Goal: Use online tool/utility: Utilize a website feature to perform a specific function

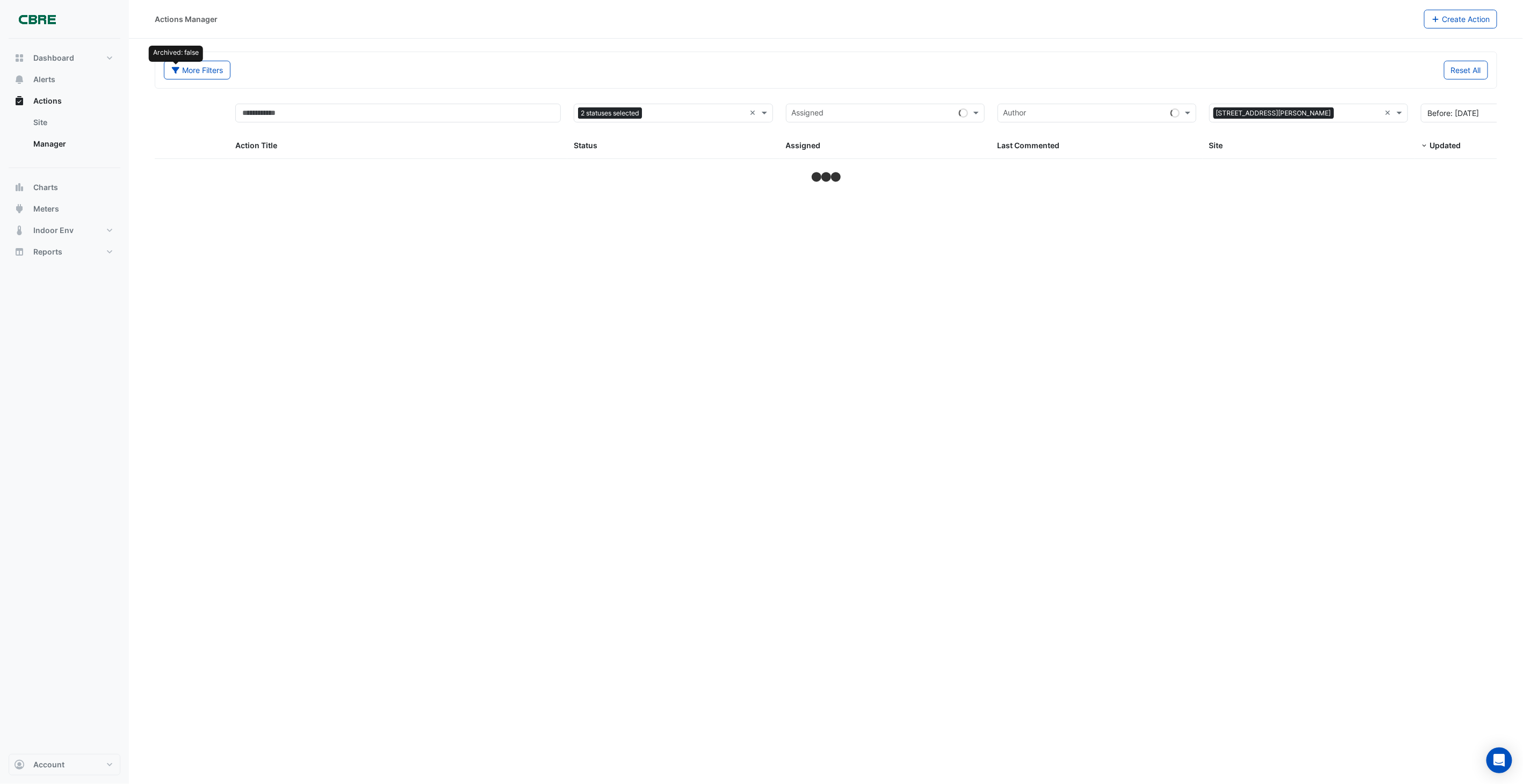
select select "***"
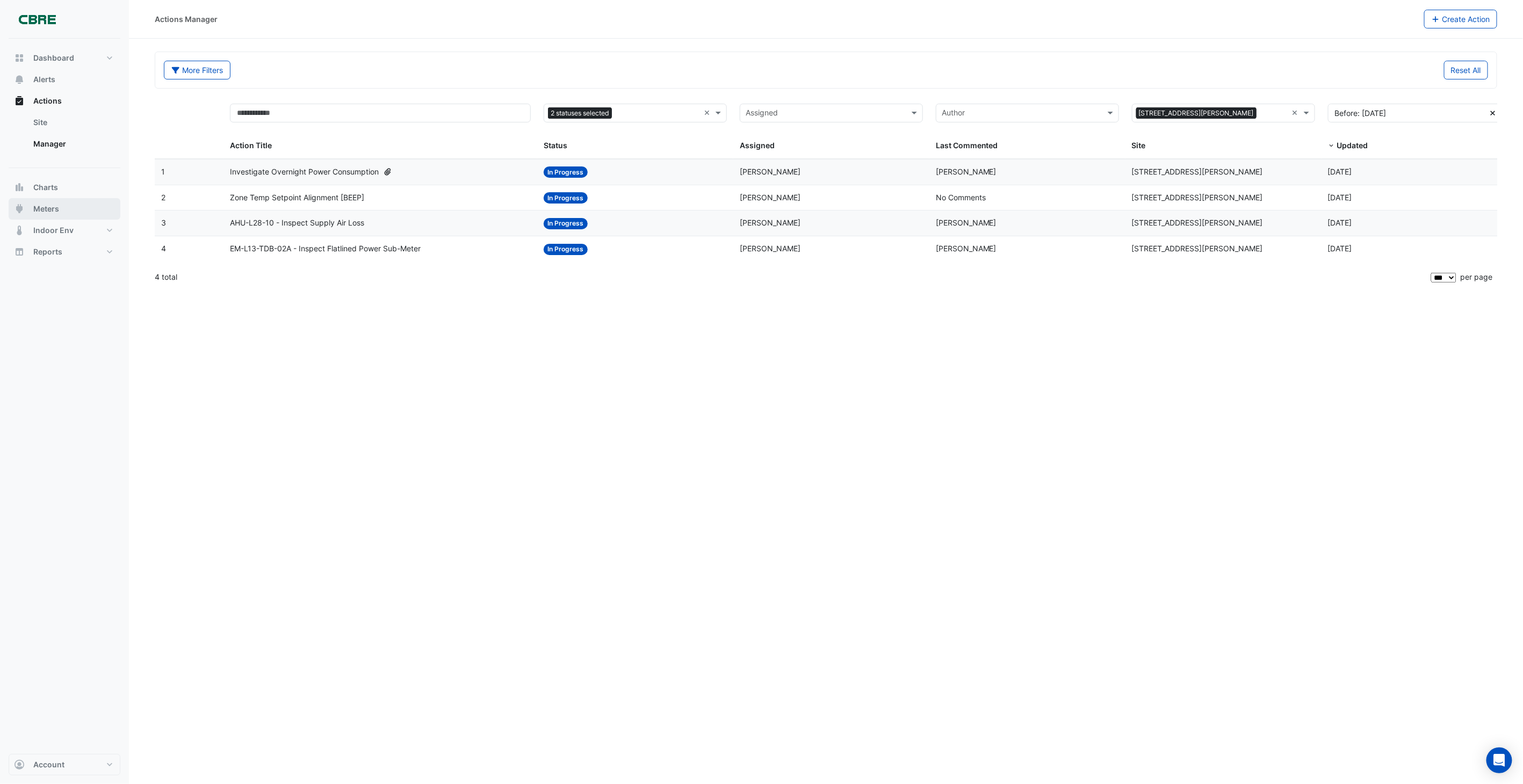
click at [45, 204] on span "Meters" at bounding box center [46, 209] width 26 height 10
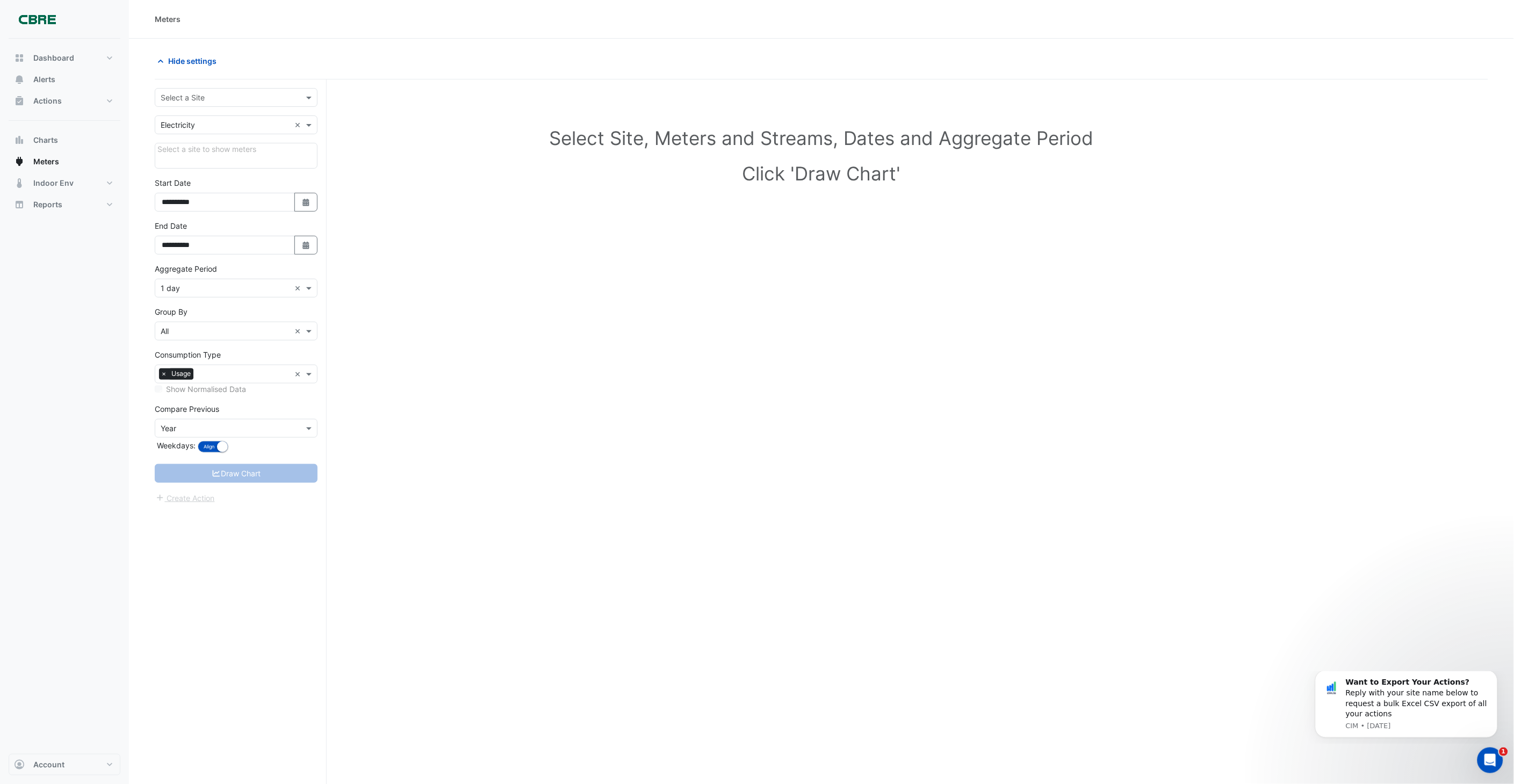
click at [221, 95] on input "text" at bounding box center [225, 98] width 129 height 11
type input "***"
click at [217, 119] on span "[STREET_ADDRESS][PERSON_NAME]" at bounding box center [229, 120] width 131 height 9
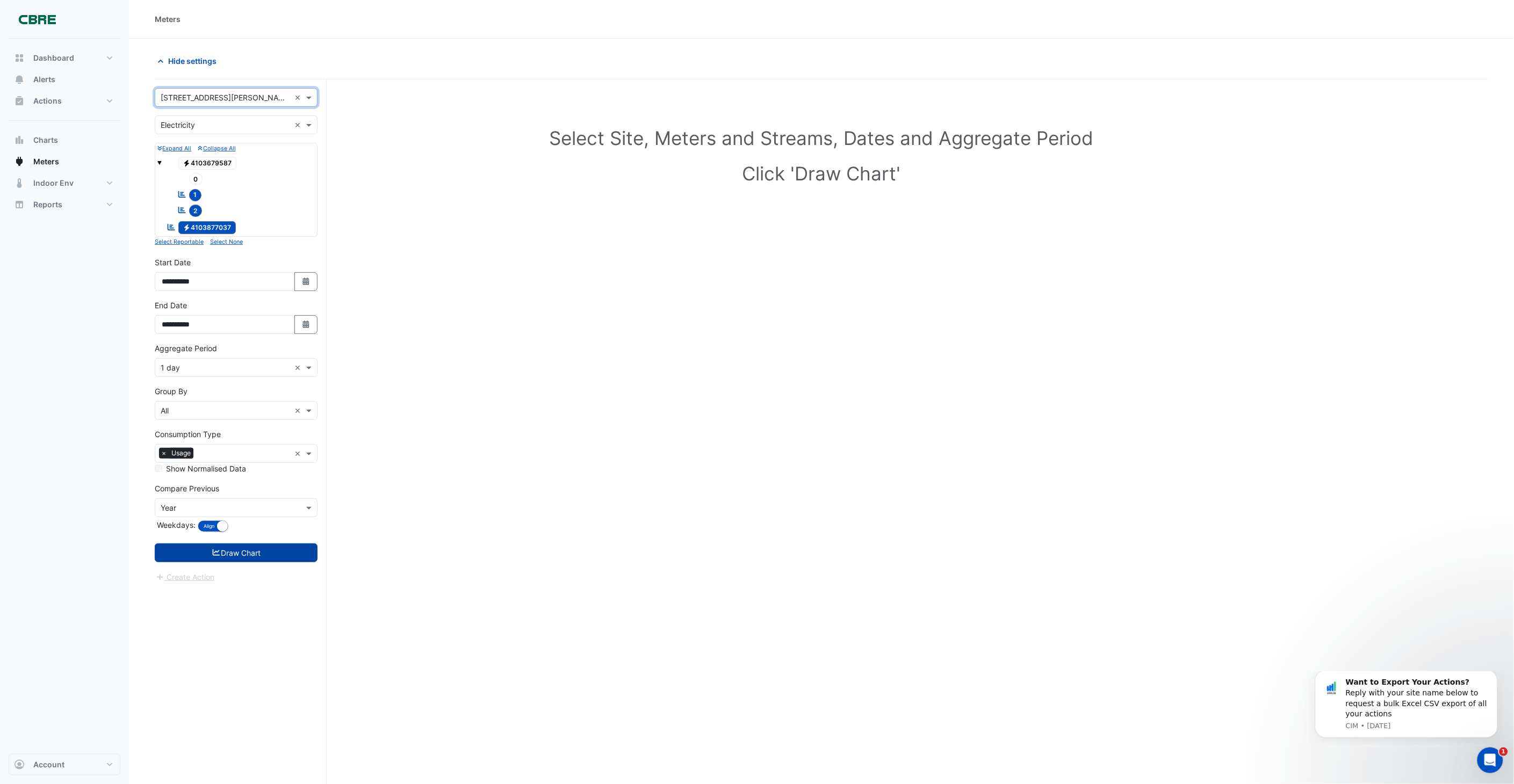
click at [238, 354] on button "Draw Chart" at bounding box center [236, 552] width 163 height 19
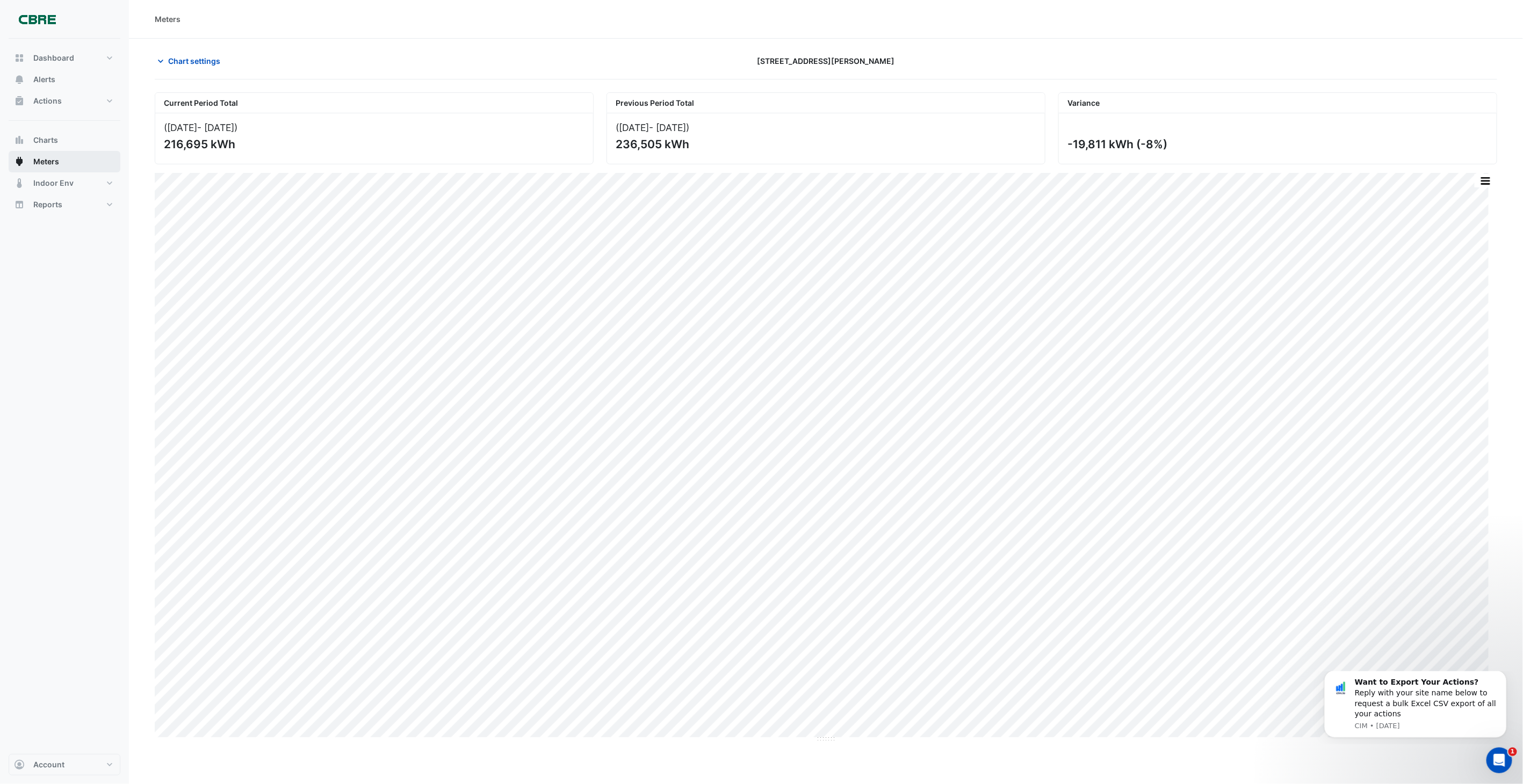
click at [41, 159] on span "Meters" at bounding box center [46, 161] width 26 height 10
click at [175, 54] on button "Chart settings" at bounding box center [191, 61] width 72 height 19
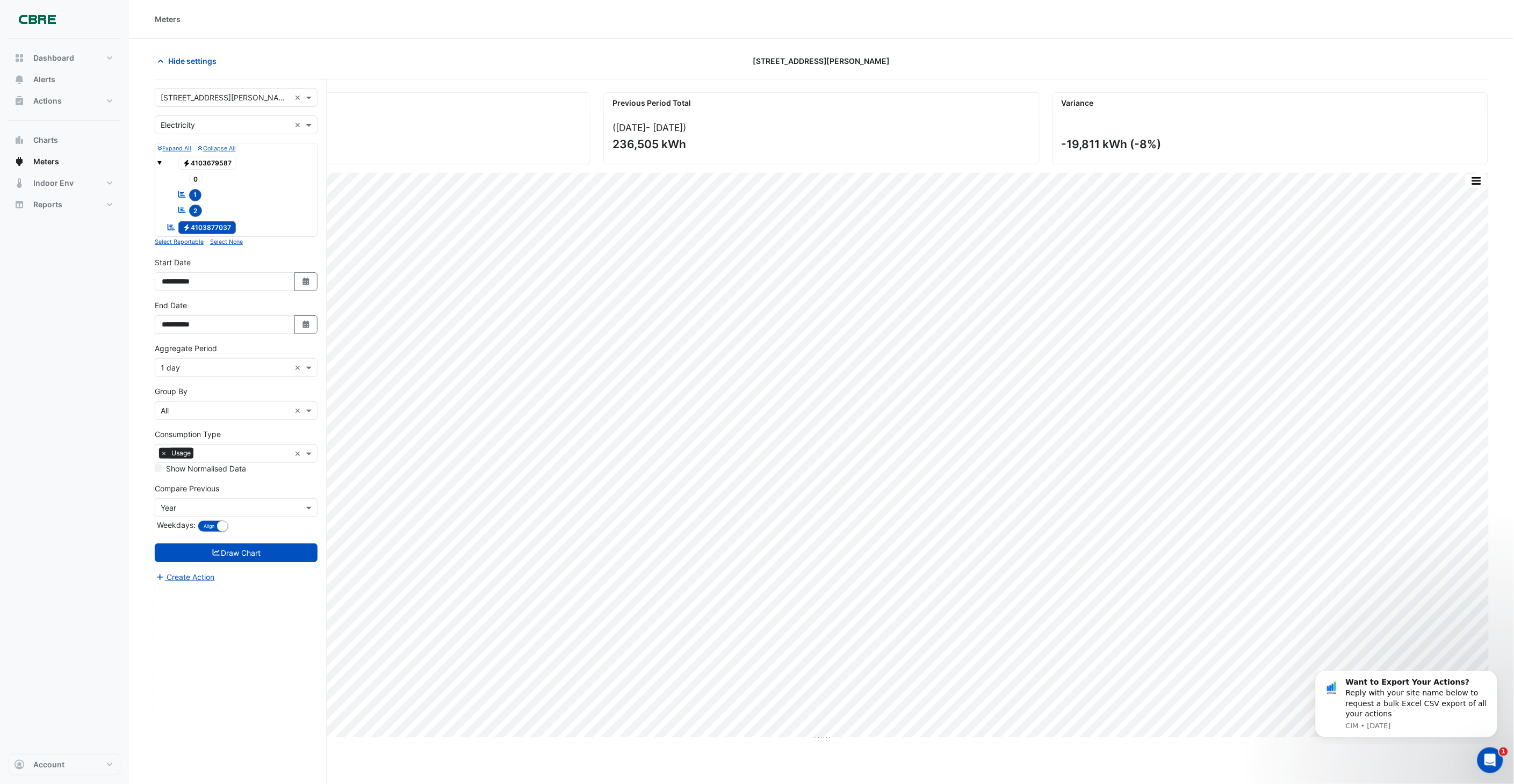
click at [194, 125] on input "text" at bounding box center [225, 125] width 129 height 11
click at [180, 159] on div "Gas" at bounding box center [236, 163] width 161 height 15
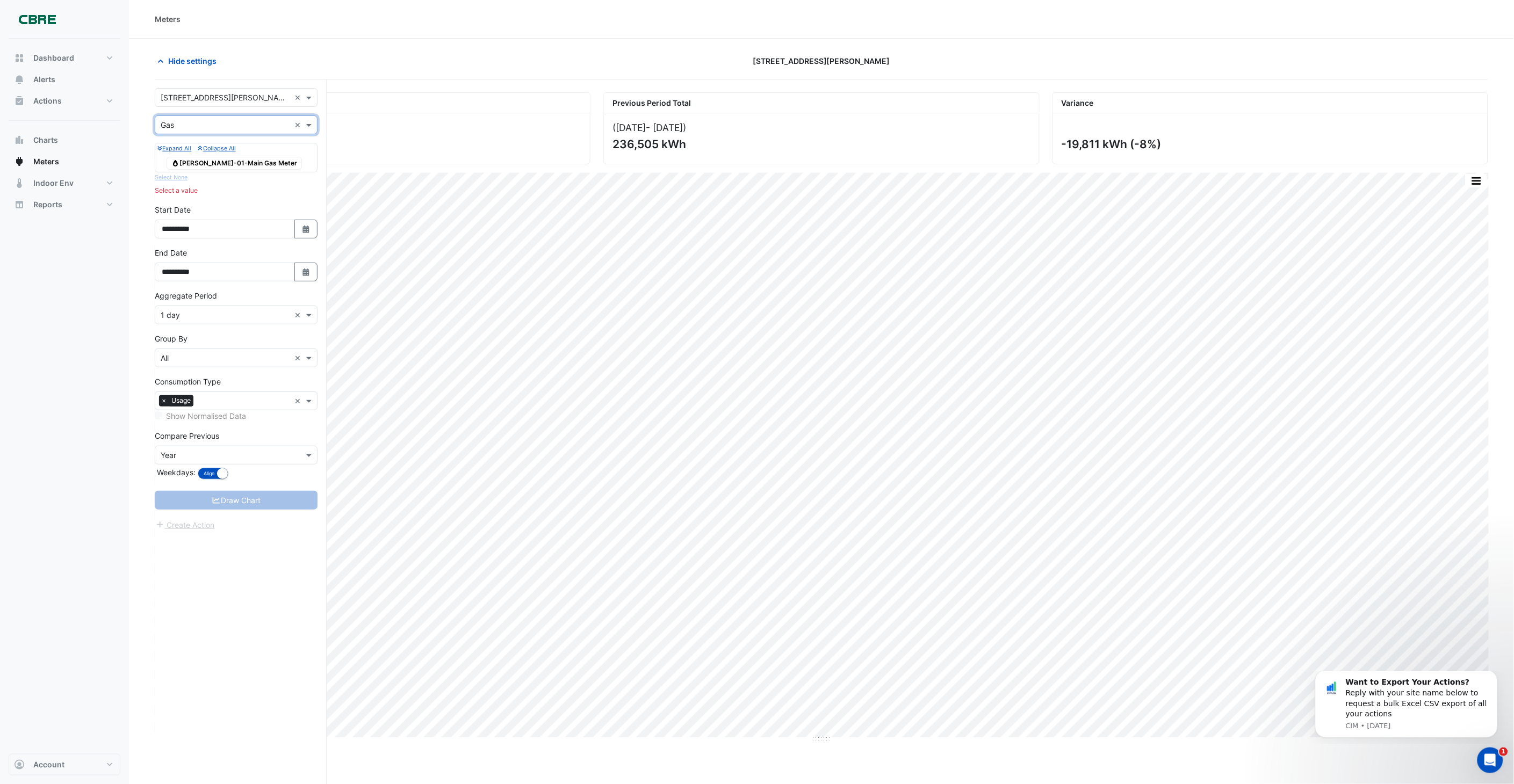
click at [216, 354] on div "Draw Chart" at bounding box center [236, 500] width 163 height 19
click at [231, 161] on span "Gas [PERSON_NAME]-01-Main Gas Meter" at bounding box center [234, 163] width 136 height 13
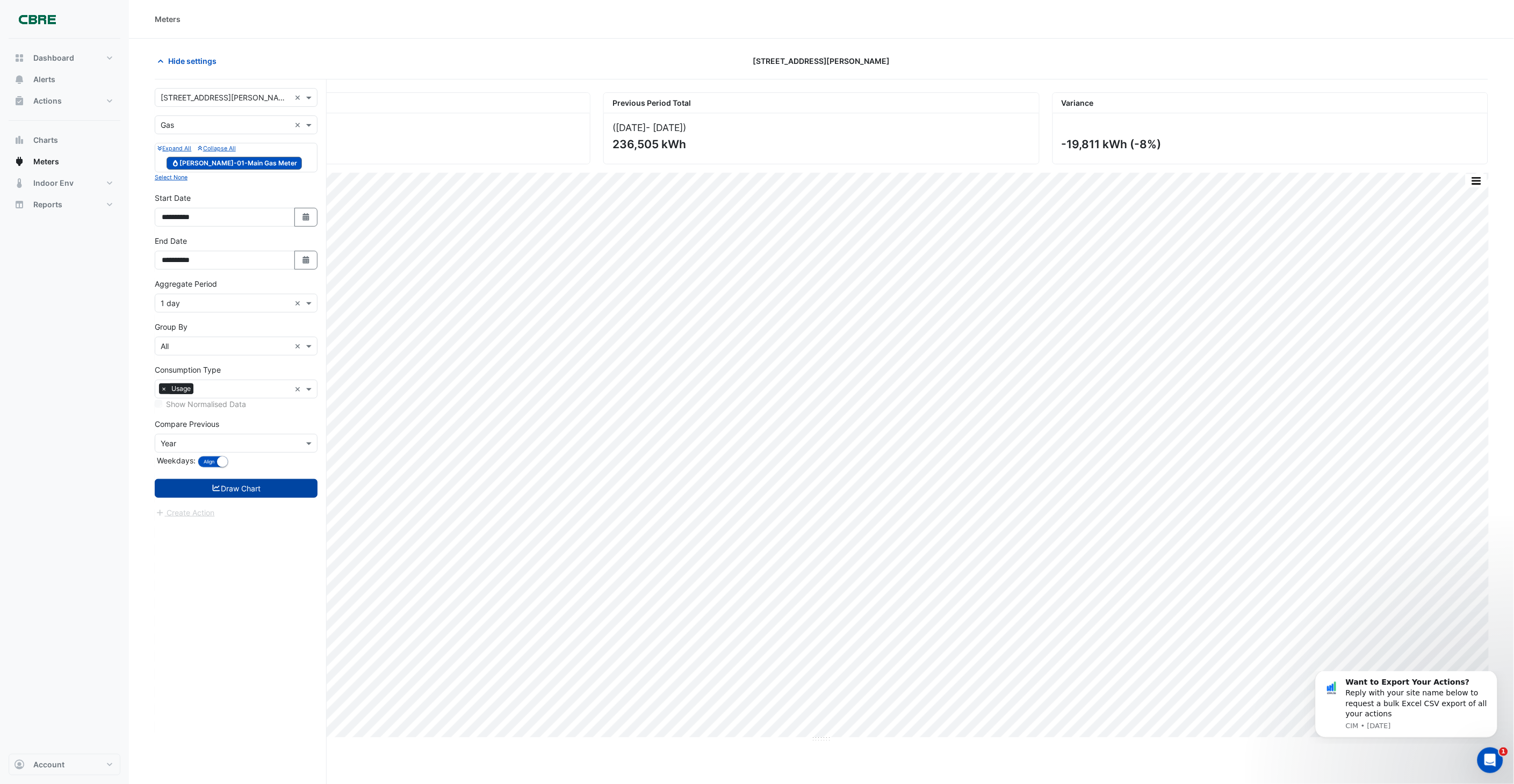
click at [270, 354] on button "Draw Chart" at bounding box center [236, 488] width 163 height 19
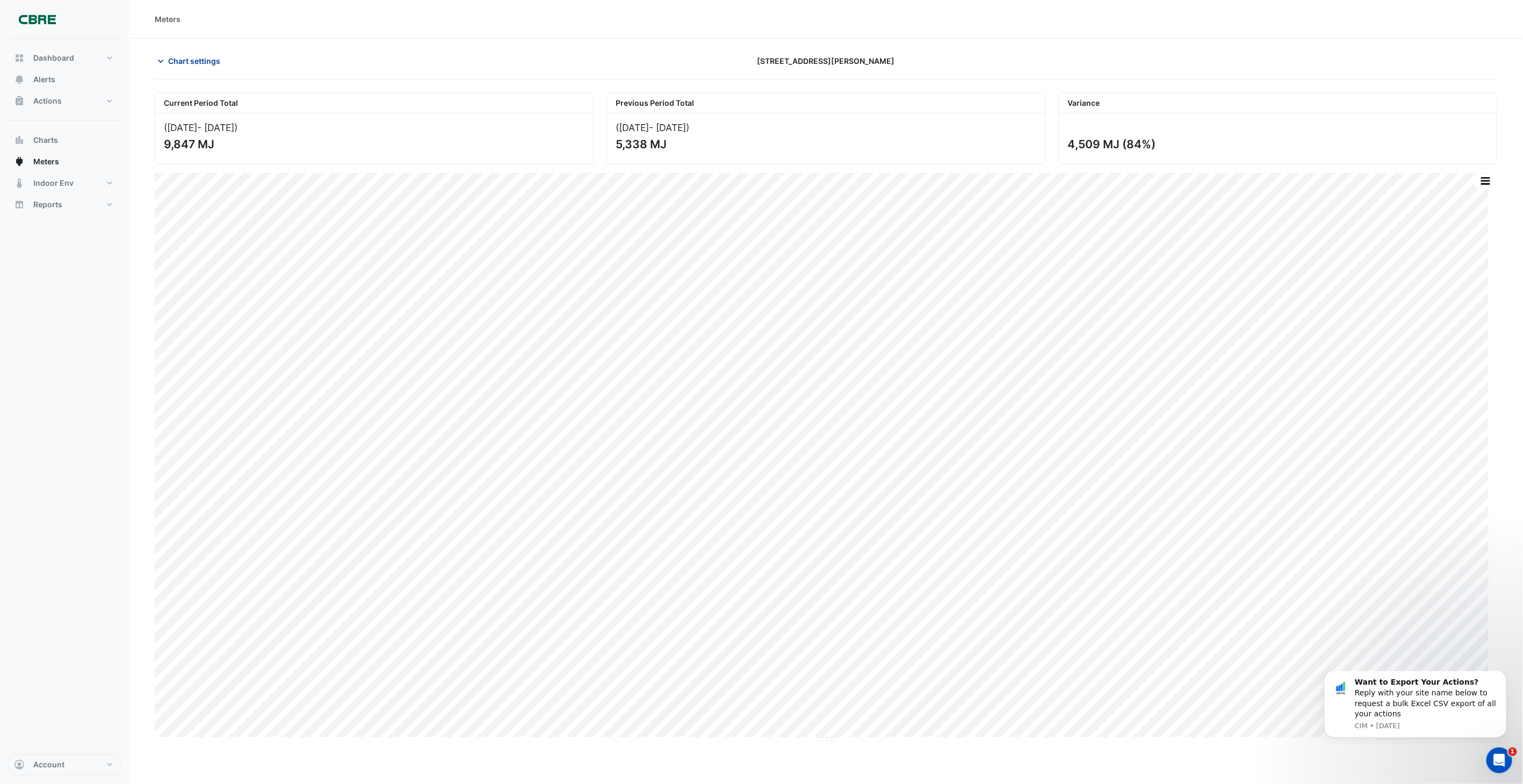
click at [207, 59] on span "Chart settings" at bounding box center [194, 61] width 52 height 11
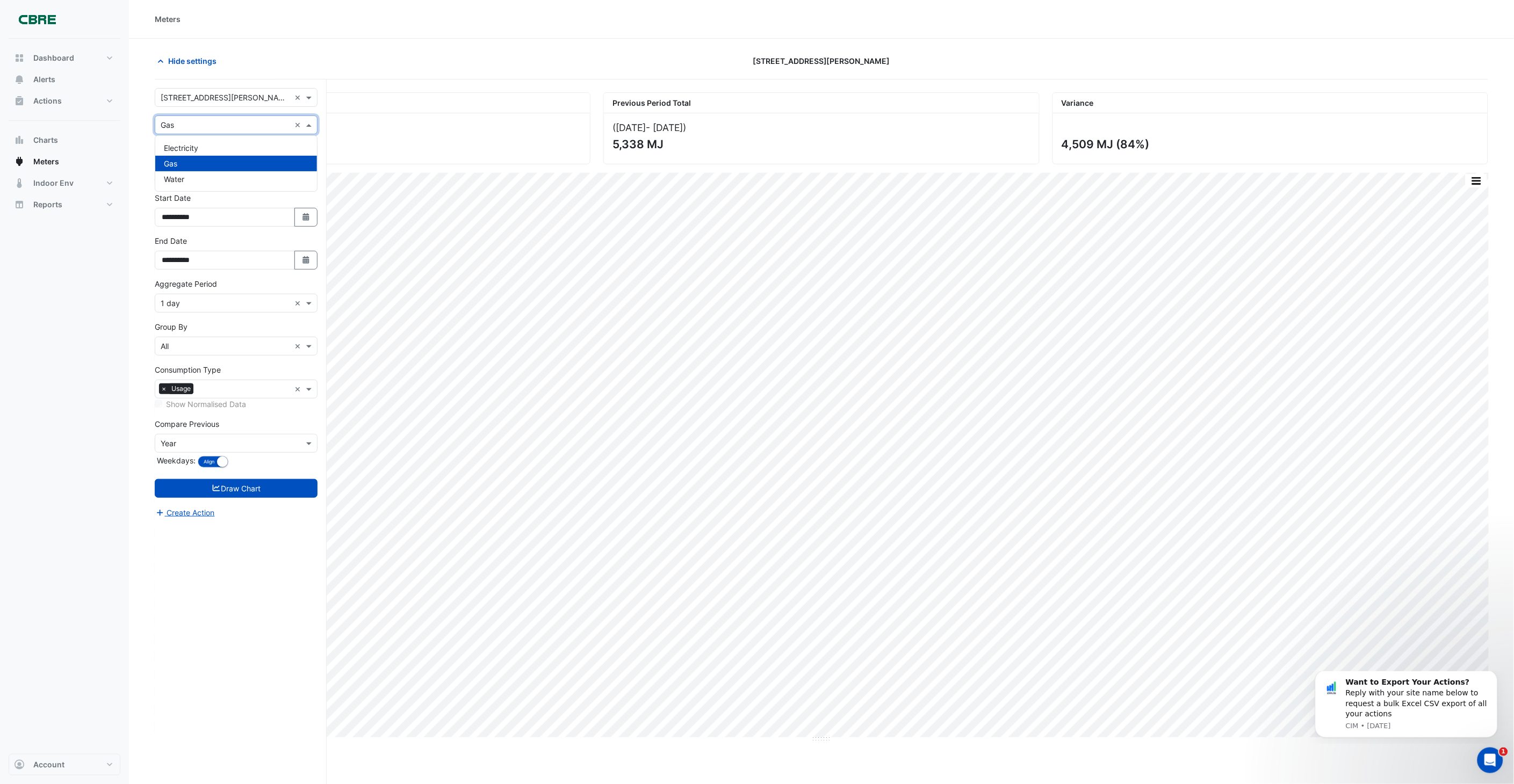
click at [216, 125] on input "text" at bounding box center [225, 125] width 129 height 11
click at [197, 172] on div "Water" at bounding box center [236, 179] width 161 height 15
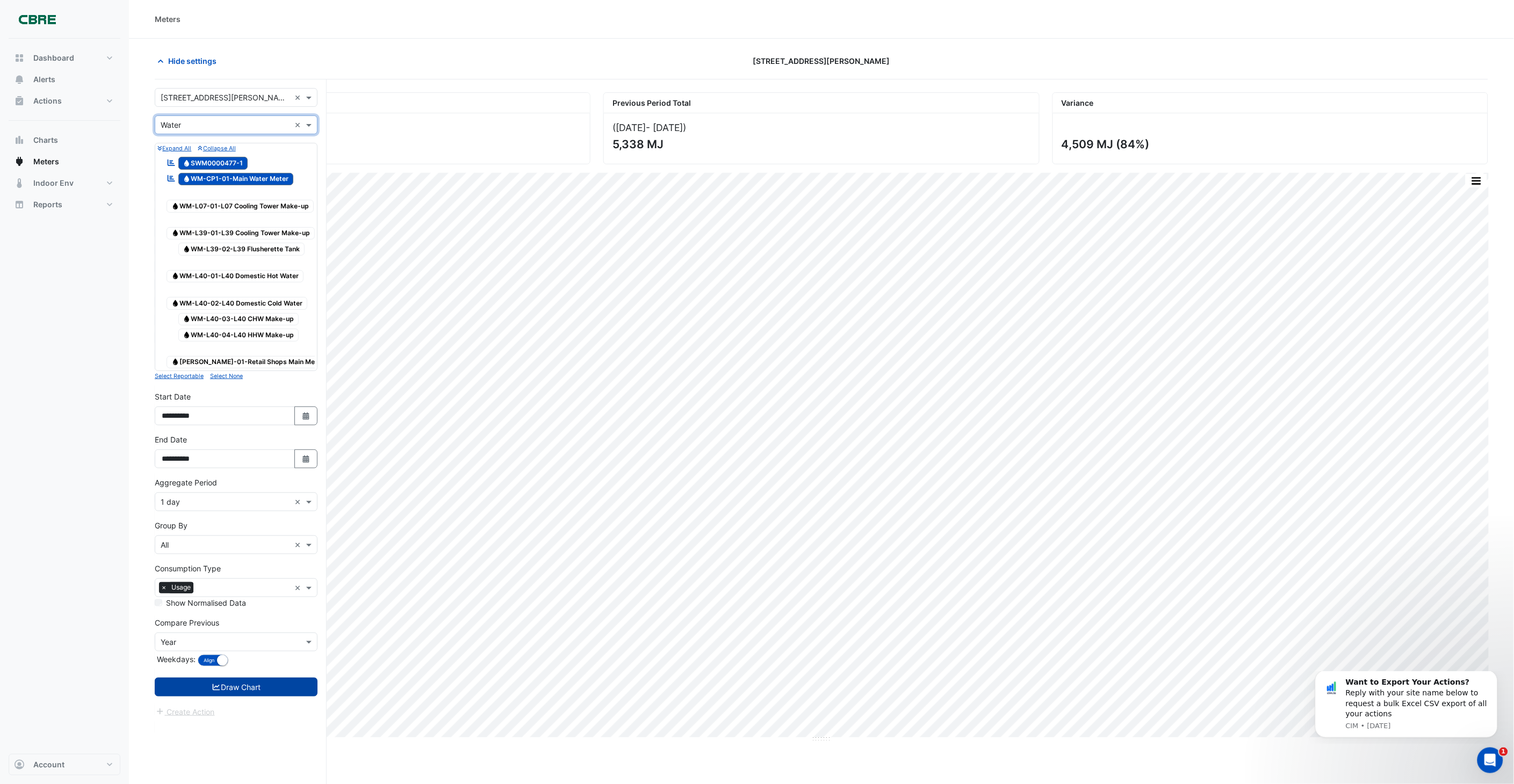
click at [221, 354] on button "Draw Chart" at bounding box center [236, 687] width 163 height 19
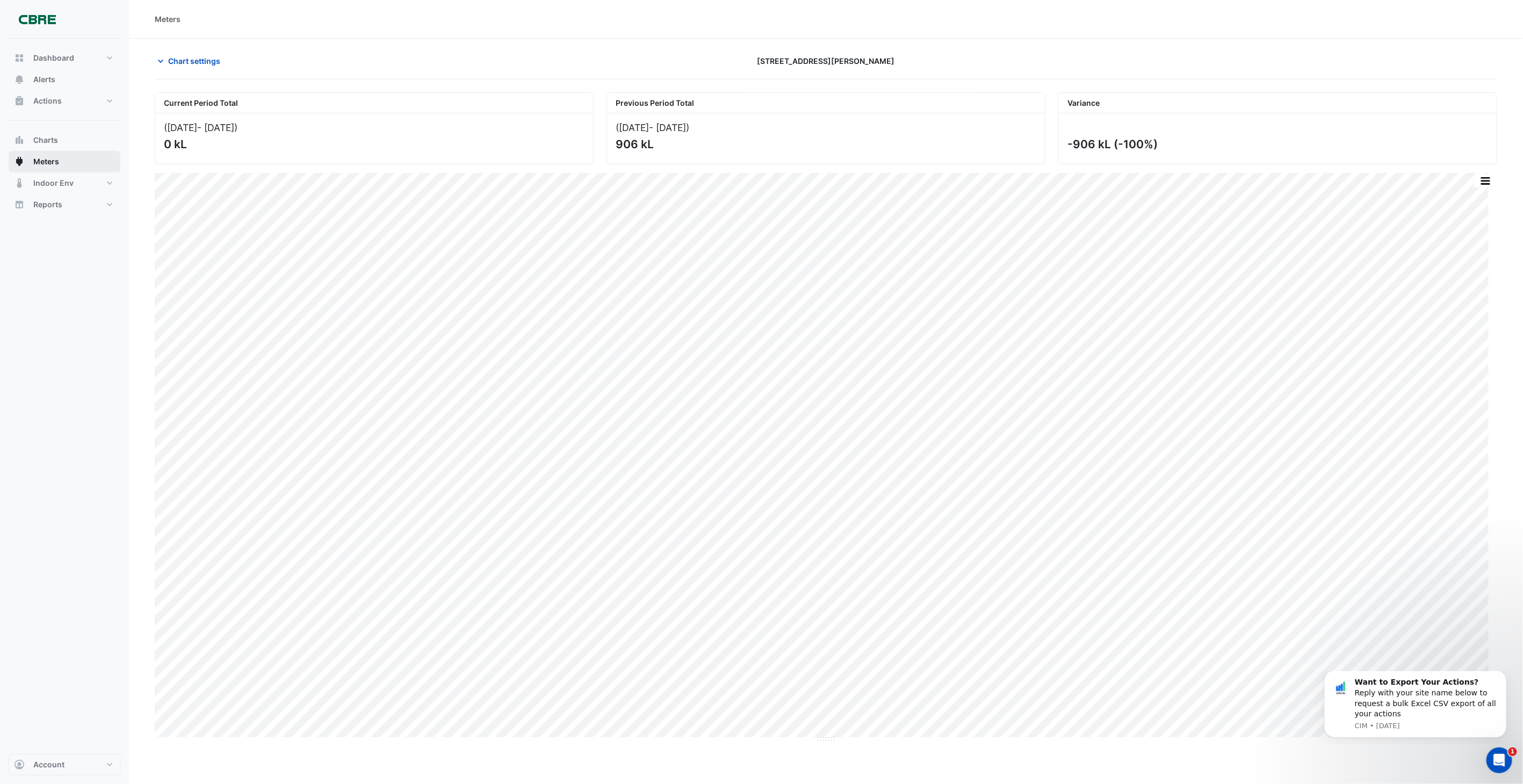
click at [42, 161] on span "Meters" at bounding box center [46, 161] width 26 height 10
click at [192, 58] on span "Chart settings" at bounding box center [194, 61] width 52 height 11
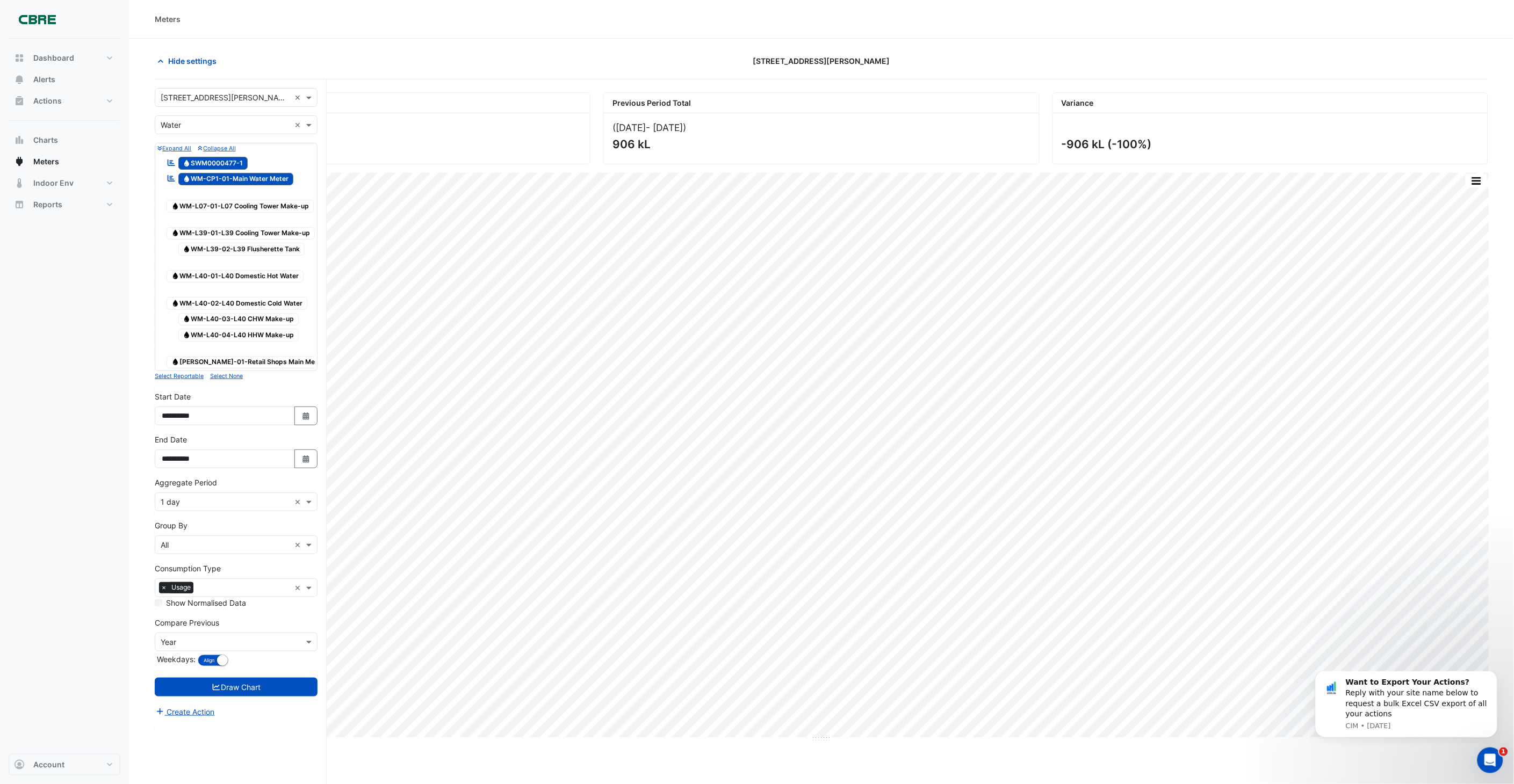
click at [209, 126] on input "text" at bounding box center [225, 125] width 129 height 11
click at [194, 161] on div "Gas" at bounding box center [236, 163] width 161 height 15
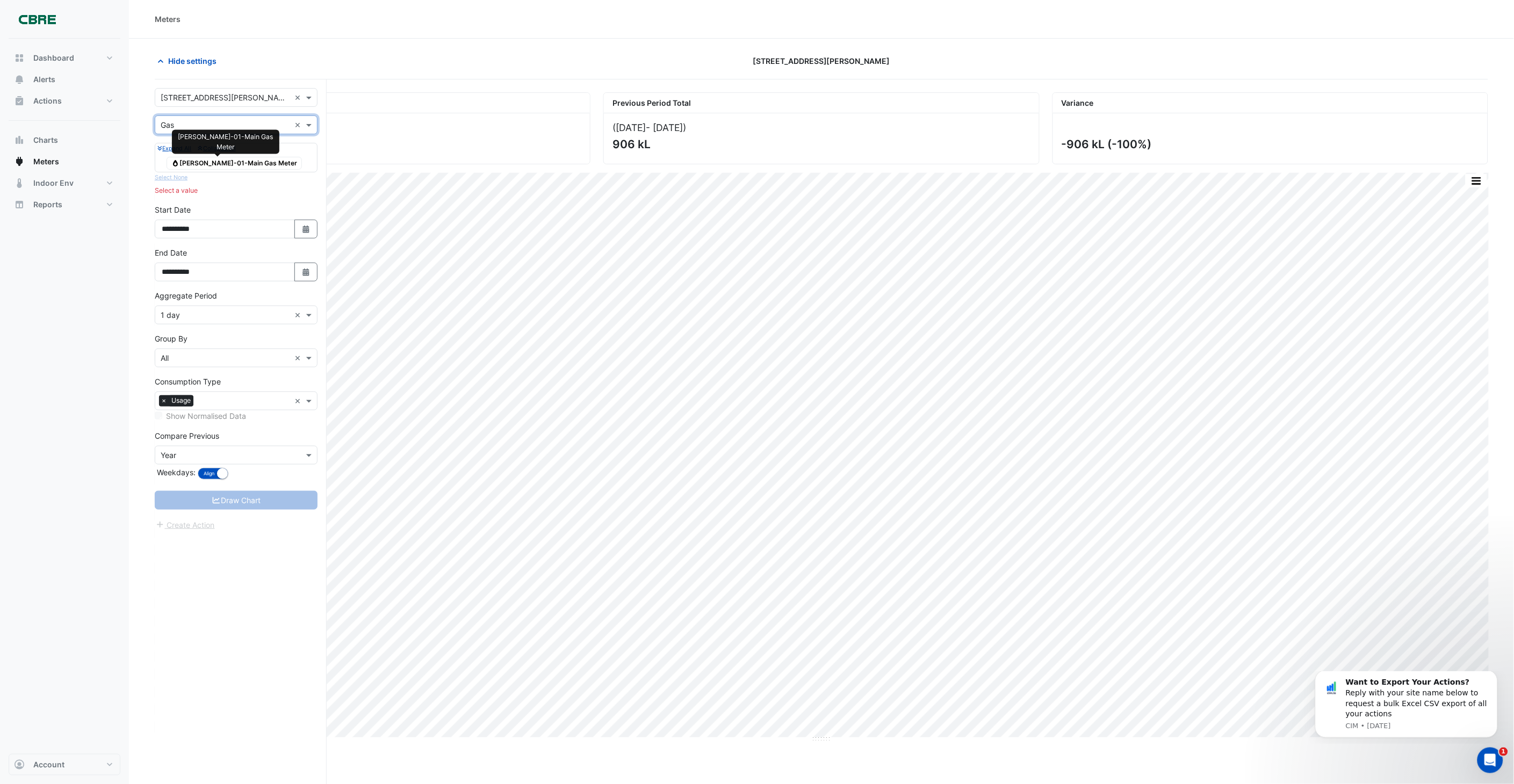
click at [214, 163] on span "Gas [PERSON_NAME]-01-Main Gas Meter" at bounding box center [234, 163] width 136 height 13
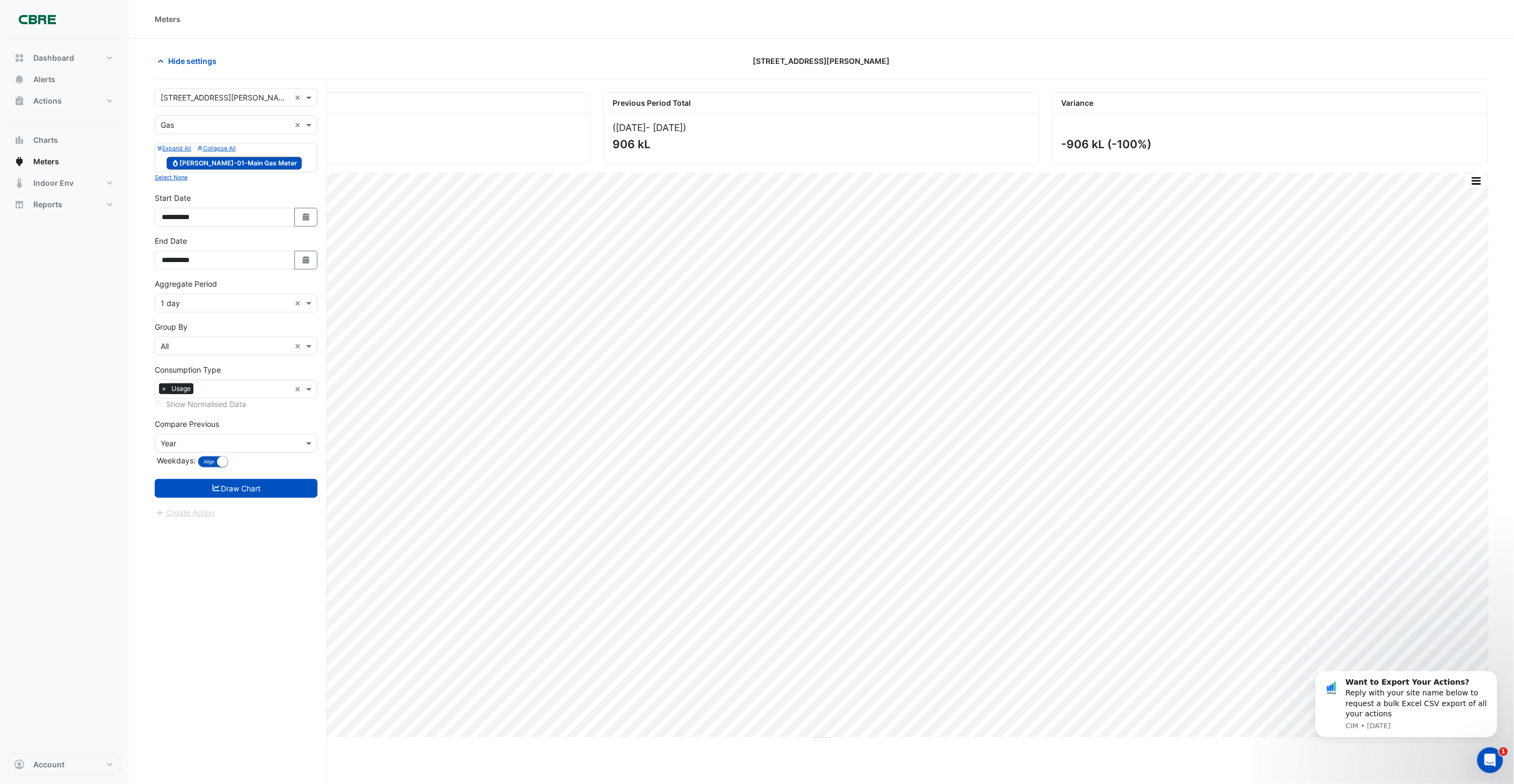
click at [243, 354] on form "**********" at bounding box center [236, 303] width 163 height 431
click at [246, 354] on button "Draw Chart" at bounding box center [236, 488] width 163 height 19
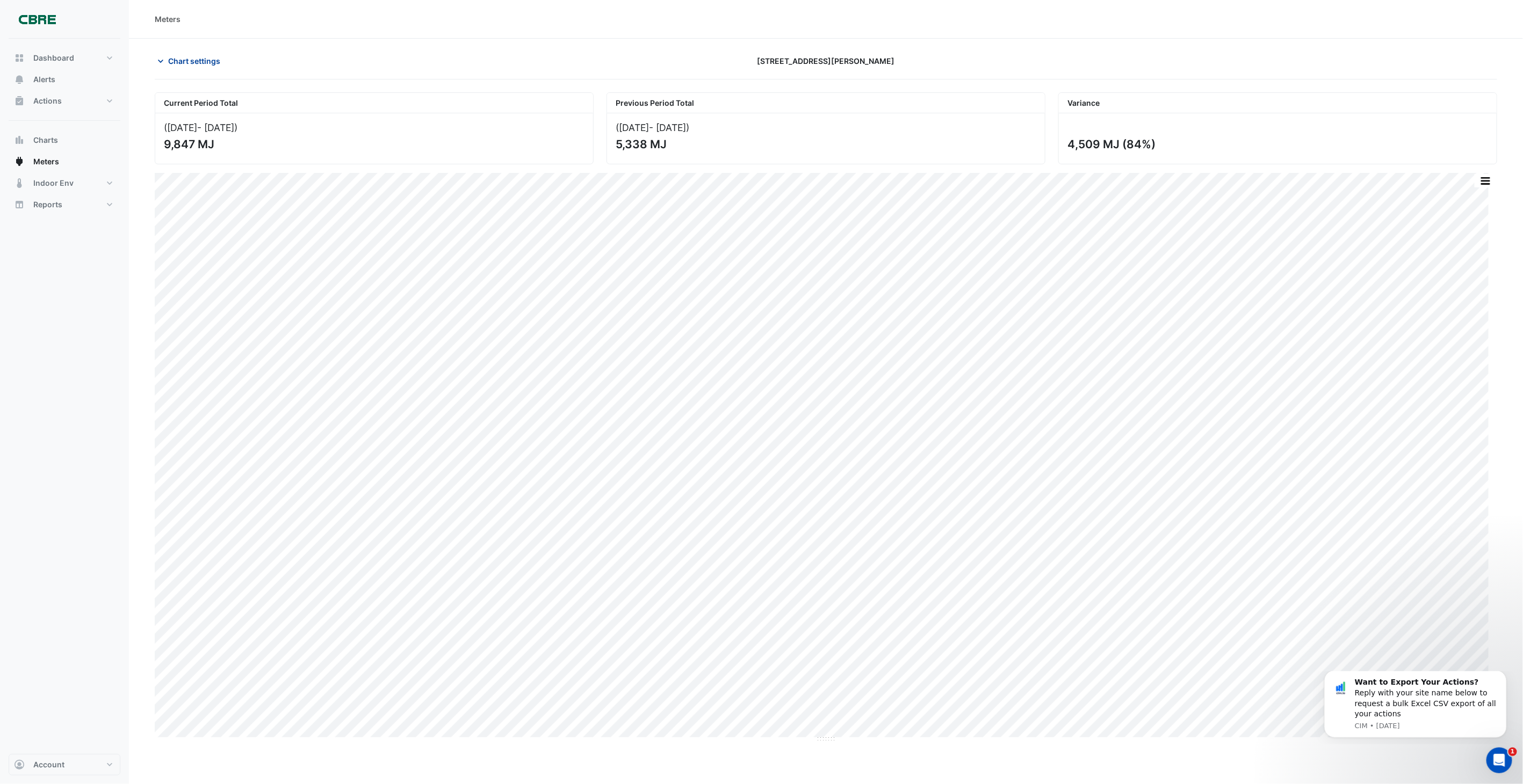
click at [176, 59] on span "Chart settings" at bounding box center [194, 61] width 52 height 11
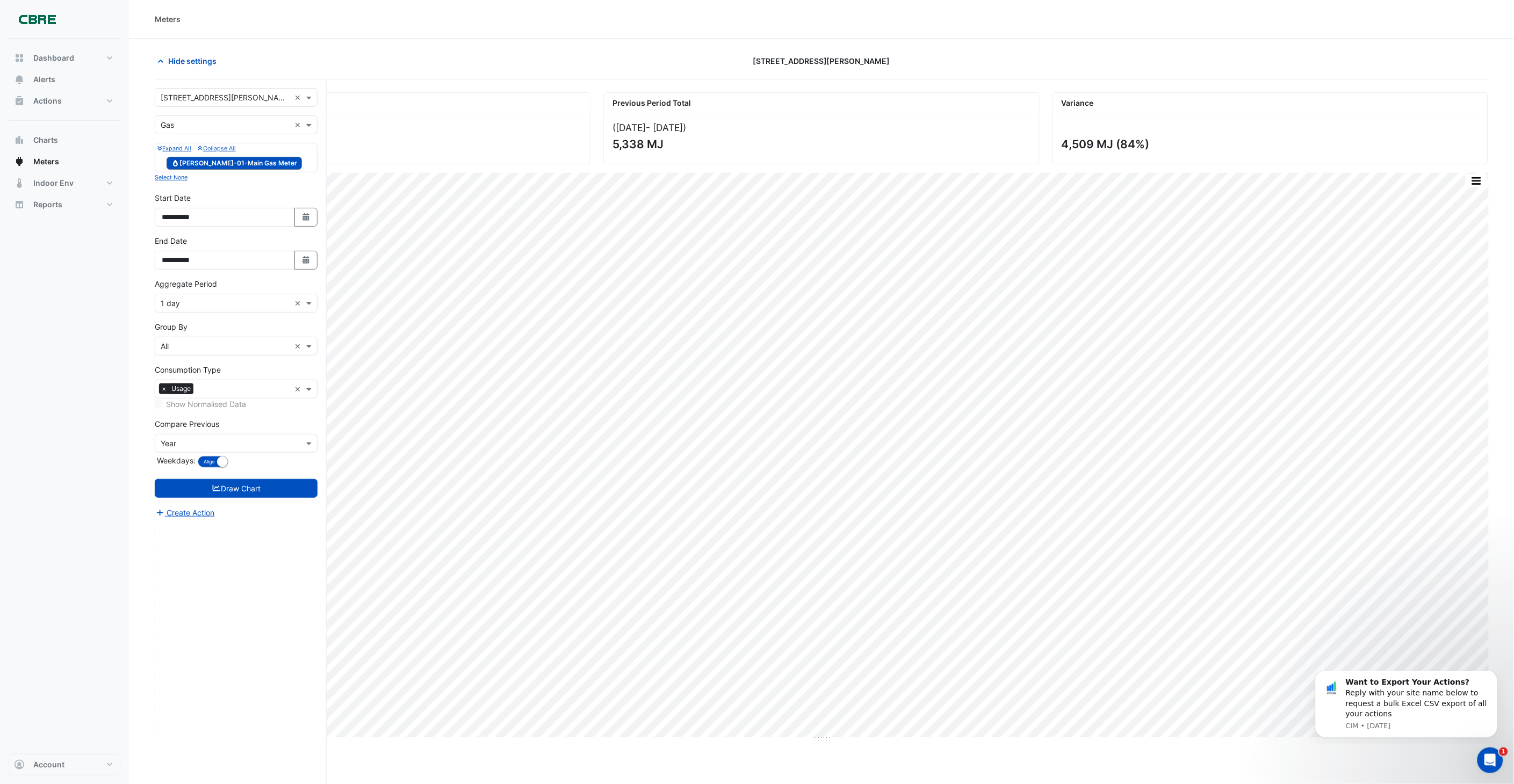
click at [206, 125] on input "text" at bounding box center [225, 125] width 129 height 11
click at [186, 175] on div "Water" at bounding box center [236, 179] width 161 height 15
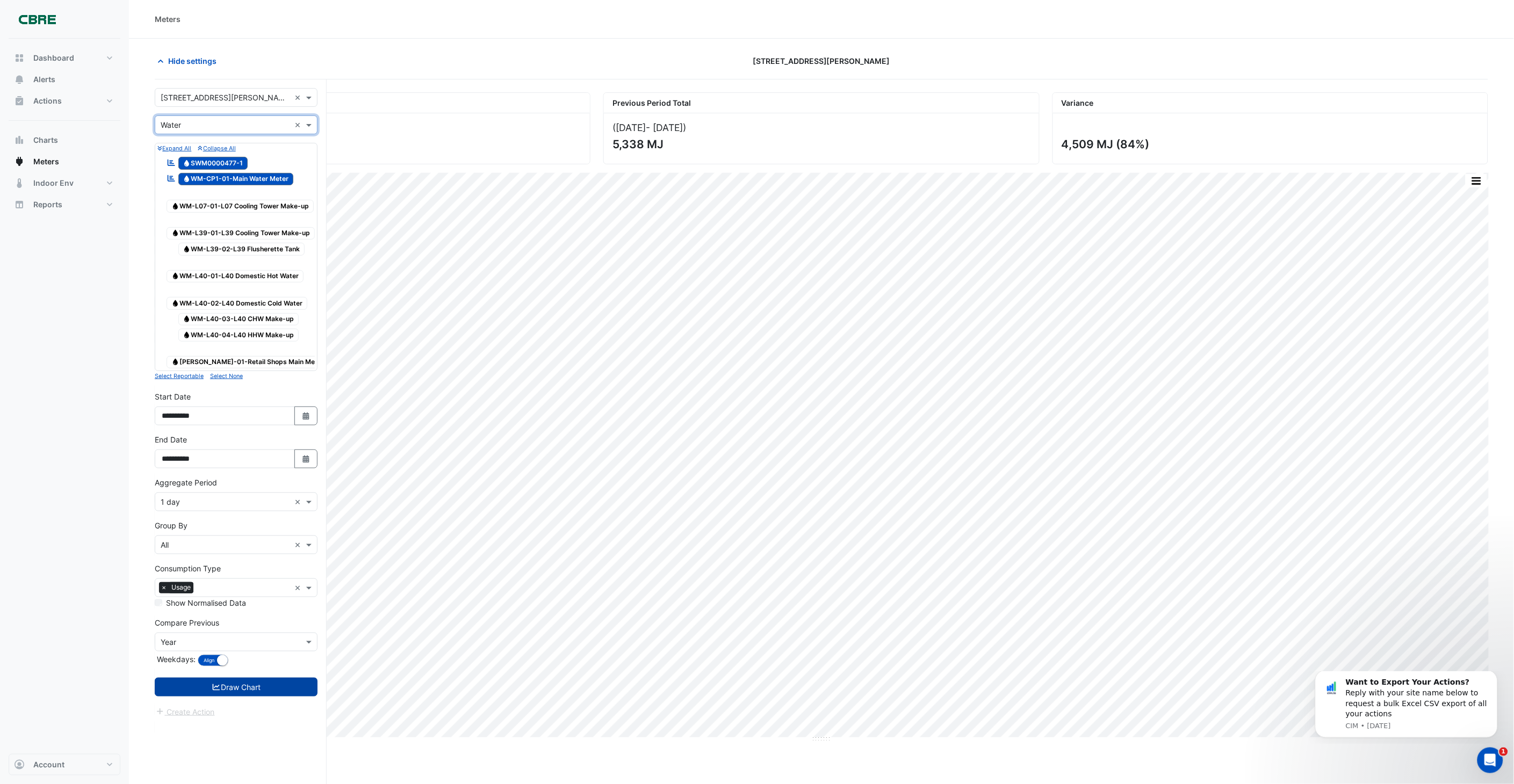
click at [219, 354] on button "Draw Chart" at bounding box center [236, 687] width 163 height 19
